Goal: Navigation & Orientation: Find specific page/section

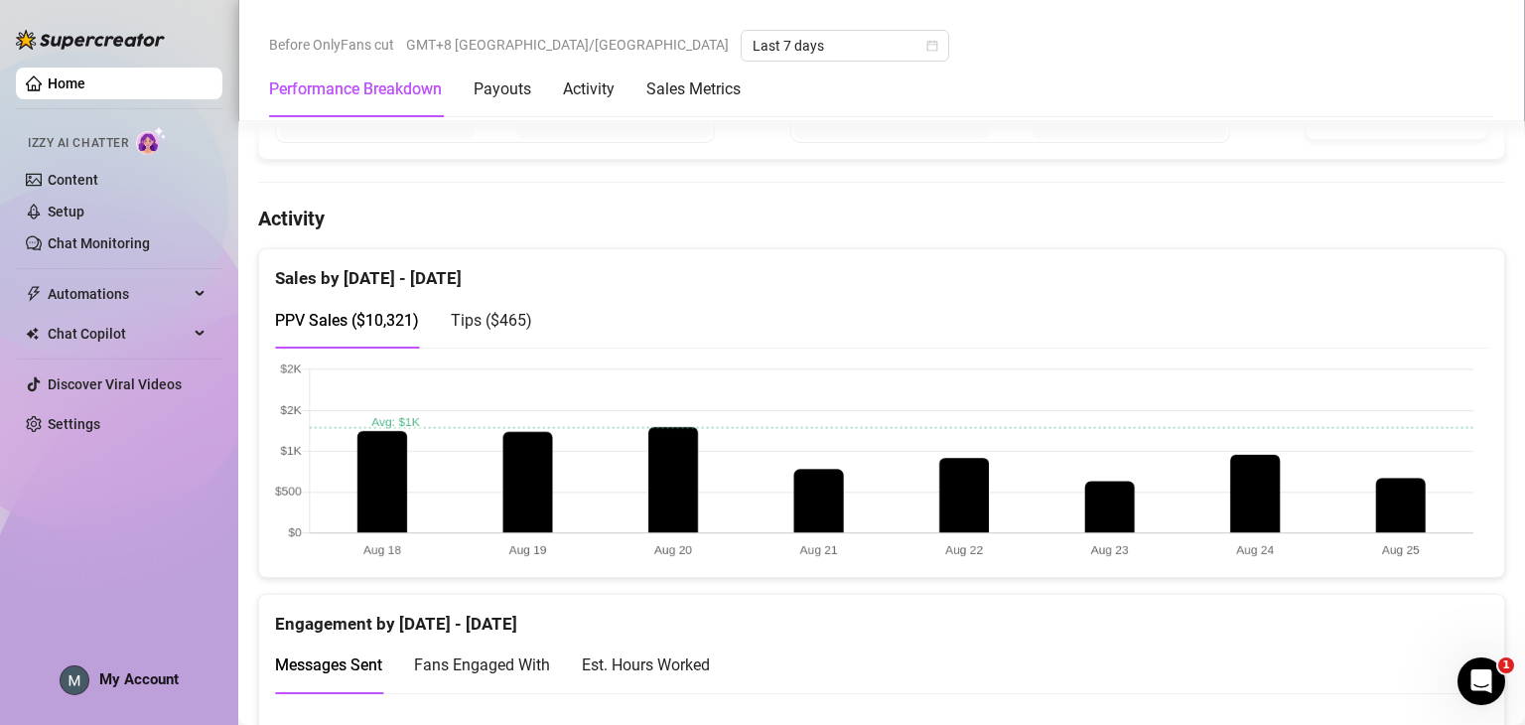
scroll to position [893, 0]
click at [493, 311] on span "Tips ( $465 )" at bounding box center [491, 319] width 81 height 19
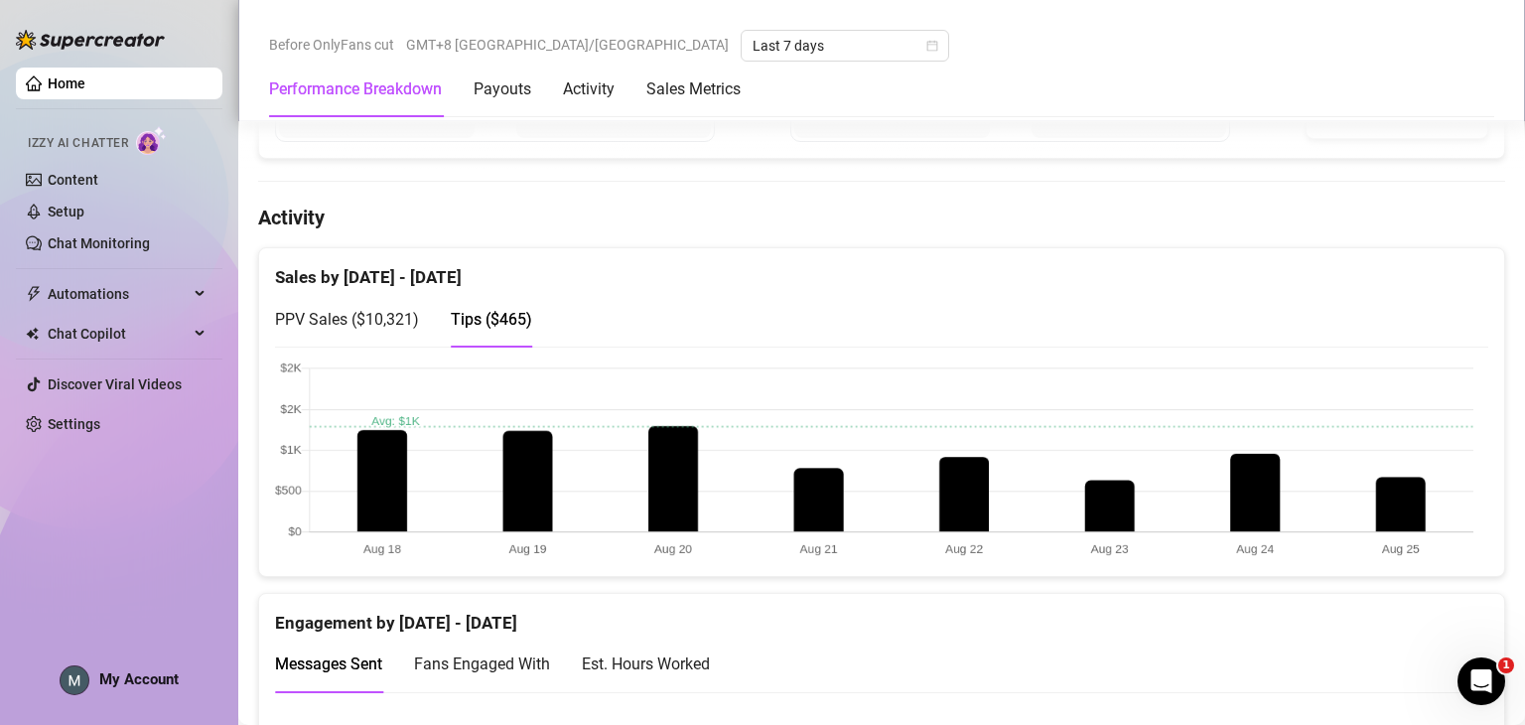
click at [405, 323] on span "PPV Sales ( $10,321 )" at bounding box center [347, 319] width 144 height 19
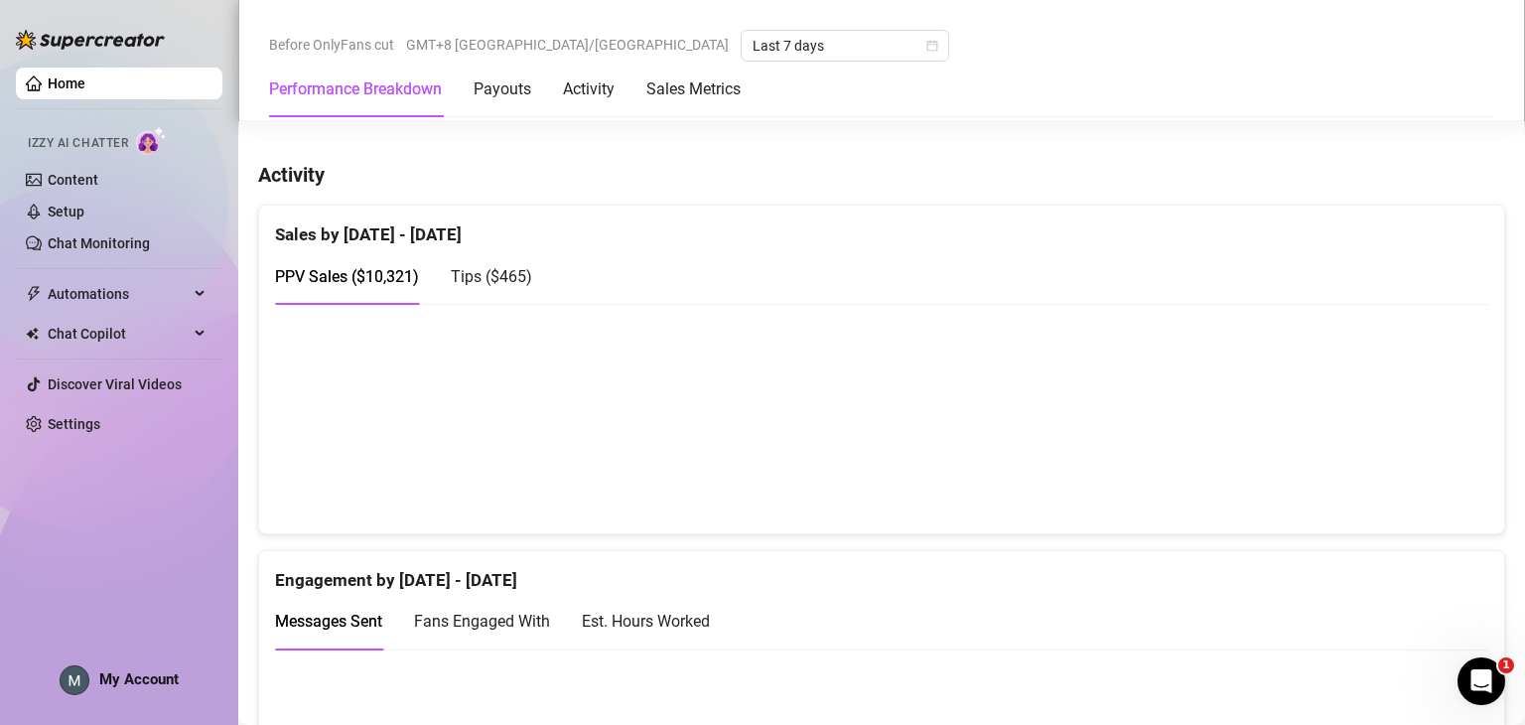
scroll to position [993, 0]
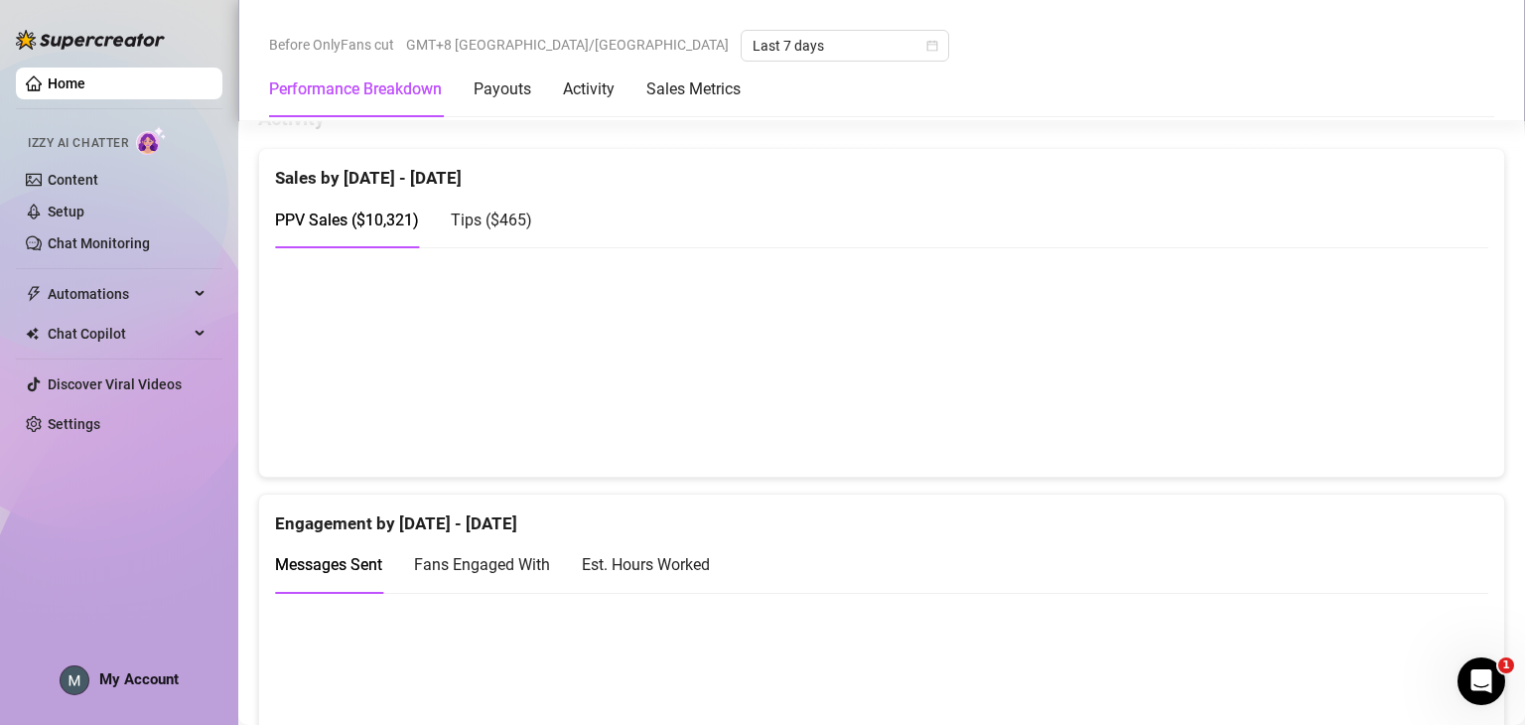
click at [1306, 55] on div "Before OnlyFans cut GMT+8 [GEOGRAPHIC_DATA]/[GEOGRAPHIC_DATA] Last 7 days" at bounding box center [881, 46] width 1225 height 32
click at [130, 557] on div "Home Izzy AI Chatter Content Setup Chat Monitoring Automations Chat Copilot Dis…" at bounding box center [119, 353] width 206 height 707
